Goal: Contribute content

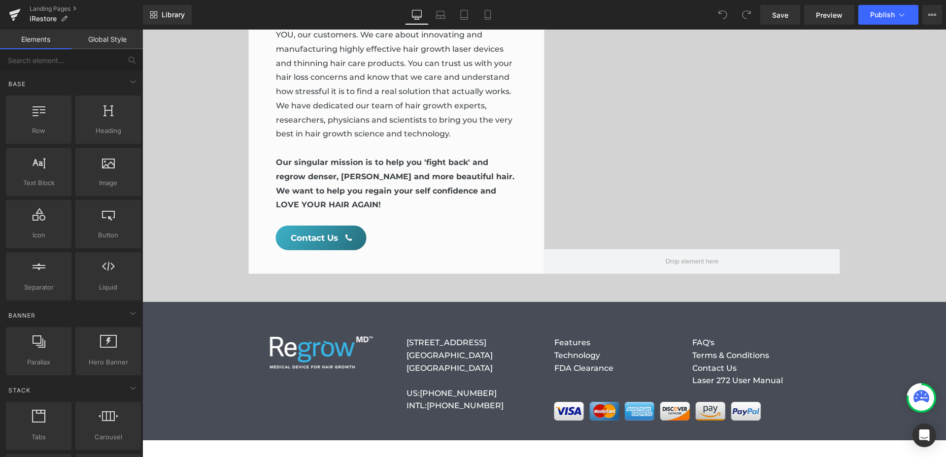
scroll to position [3980, 0]
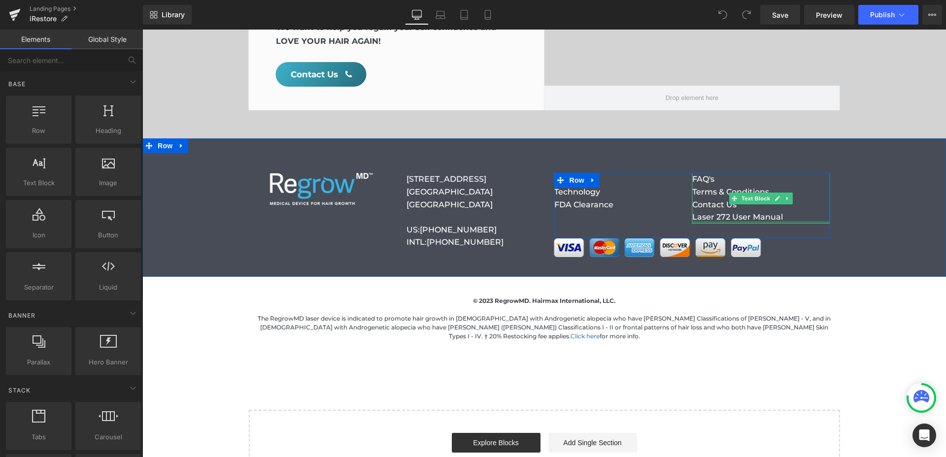
click at [807, 221] on div at bounding box center [761, 222] width 138 height 2
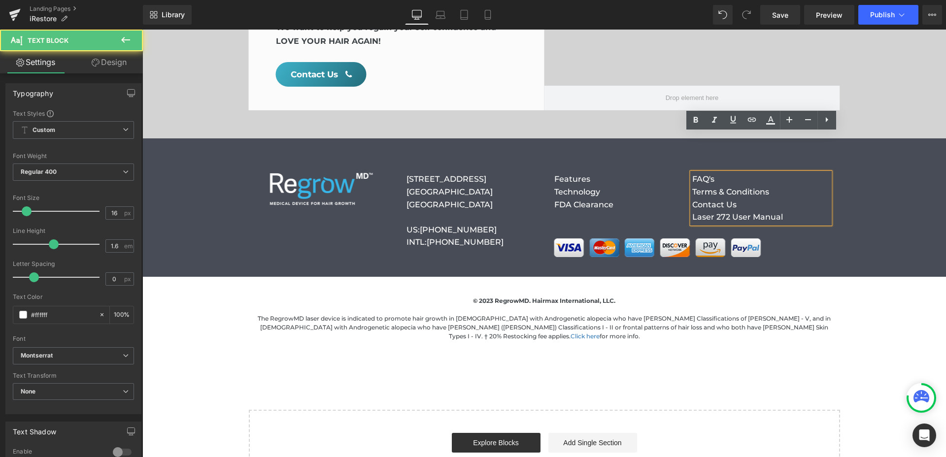
click at [806, 211] on p "Laser 272 User Manual" at bounding box center [761, 217] width 138 height 13
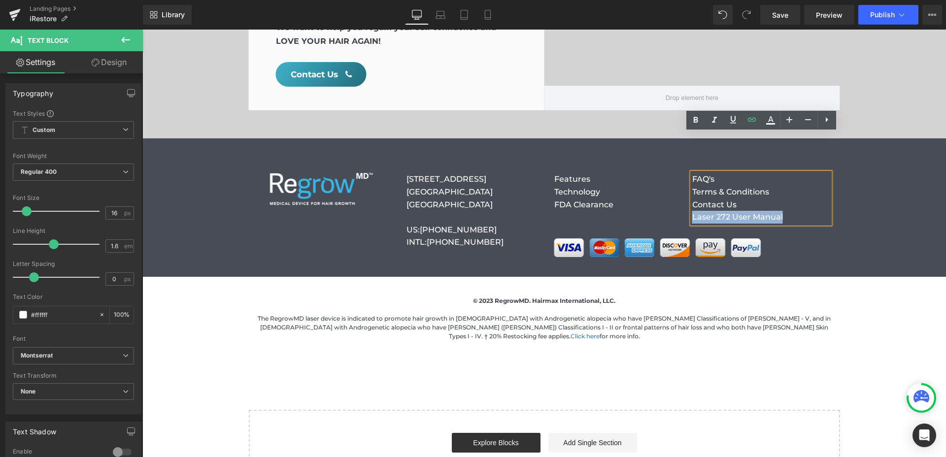
click at [806, 211] on p "Laser 272 User Manual" at bounding box center [761, 217] width 138 height 13
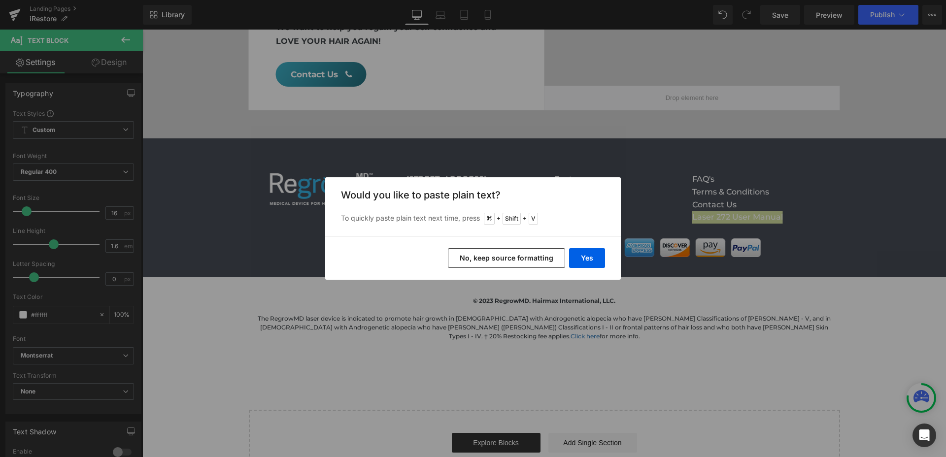
click at [534, 259] on button "No, keep source formatting" at bounding box center [506, 258] width 117 height 20
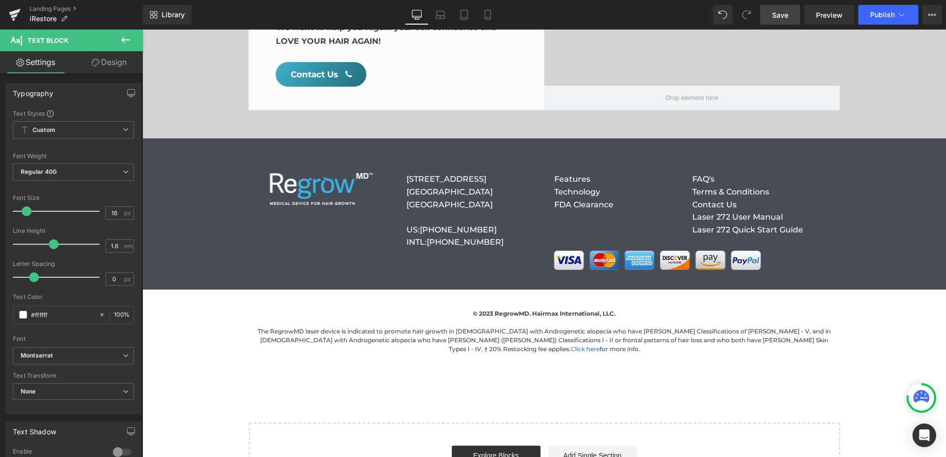
click at [782, 22] on link "Save" at bounding box center [780, 15] width 40 height 20
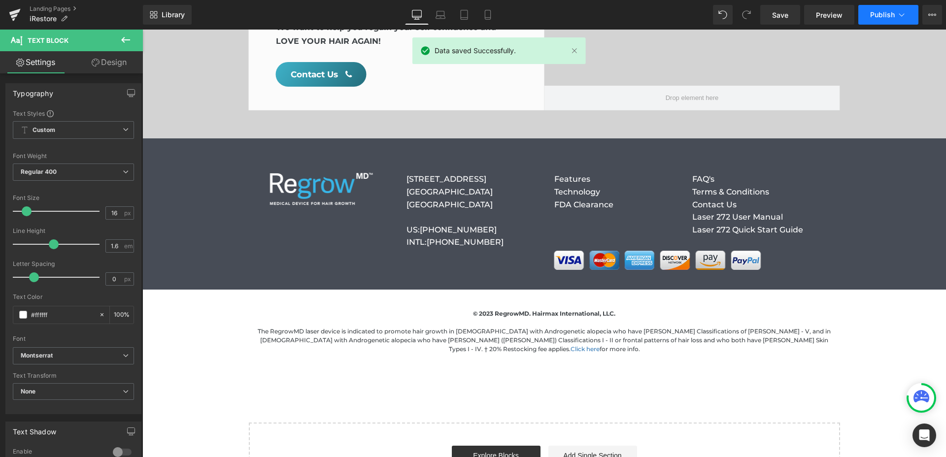
click at [880, 16] on span "Publish" at bounding box center [882, 15] width 25 height 8
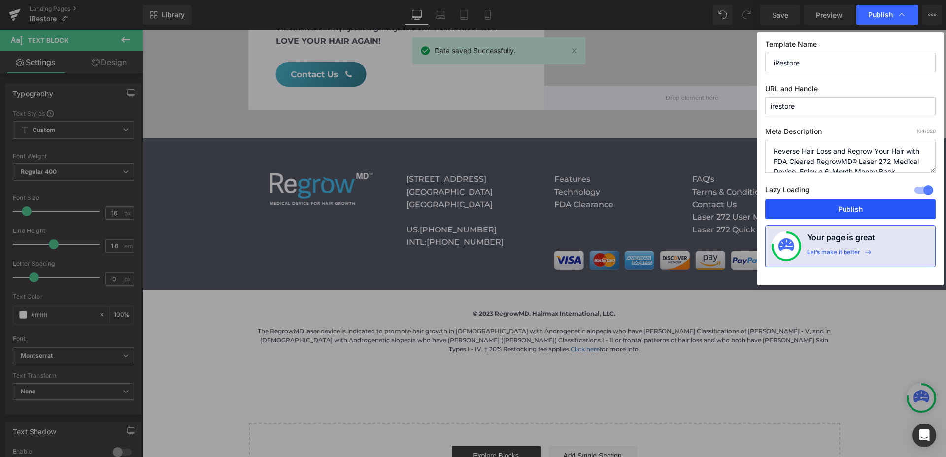
click at [856, 204] on button "Publish" at bounding box center [850, 209] width 170 height 20
